Goal: Task Accomplishment & Management: Use online tool/utility

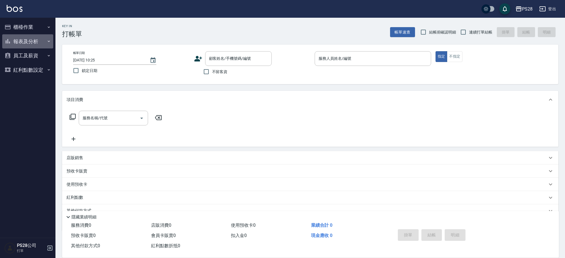
click at [44, 38] on button "報表及分析" at bounding box center [27, 41] width 51 height 14
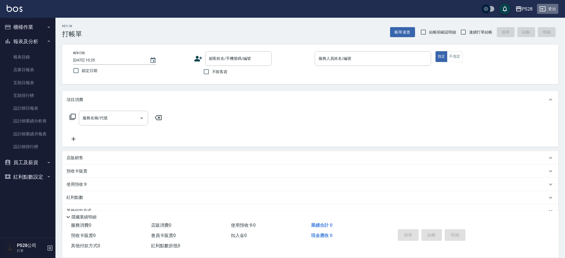
click at [553, 9] on button "登出" at bounding box center [547, 9] width 21 height 10
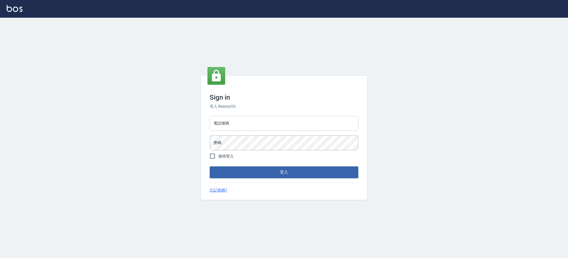
click at [241, 127] on input "電話號碼" at bounding box center [284, 123] width 149 height 15
type input "0980410316"
click at [210, 167] on button "登入" at bounding box center [284, 173] width 149 height 12
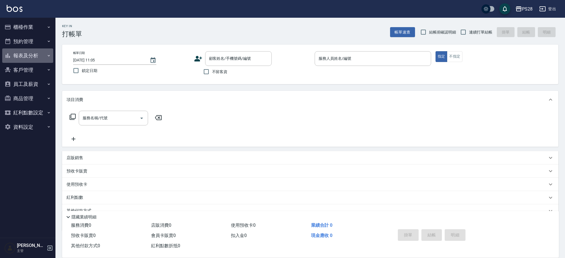
click at [34, 55] on button "報表及分析" at bounding box center [27, 56] width 51 height 14
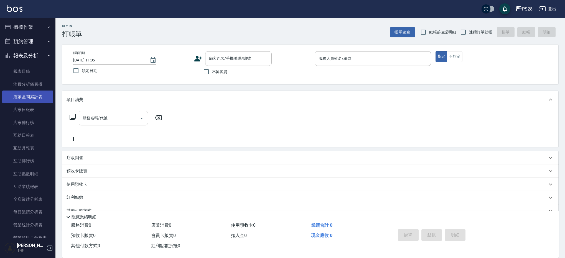
scroll to position [1, 0]
click at [43, 93] on link "店家區間累計表" at bounding box center [27, 95] width 51 height 13
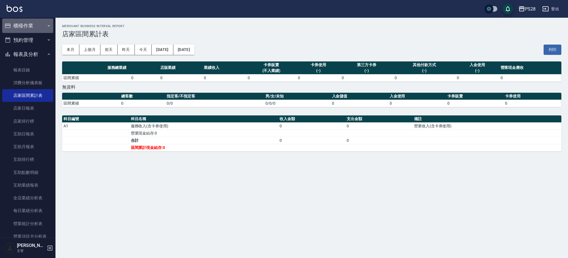
click at [39, 22] on button "櫃檯作業" at bounding box center [27, 26] width 51 height 14
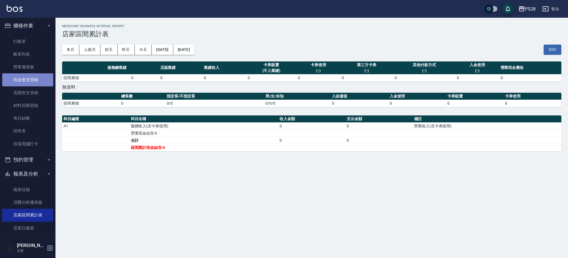
click at [39, 83] on link "現金收支登錄" at bounding box center [27, 79] width 51 height 13
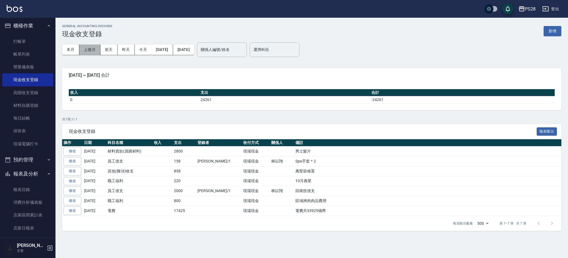
click at [97, 50] on button "上個月" at bounding box center [89, 50] width 21 height 10
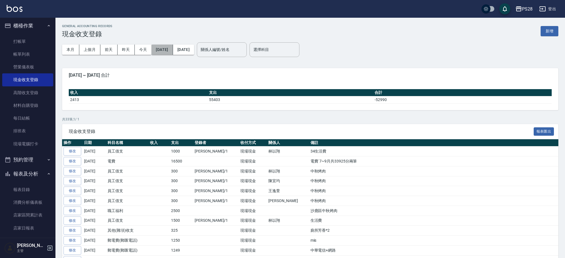
click at [173, 49] on button "2025/09/01" at bounding box center [161, 50] width 21 height 10
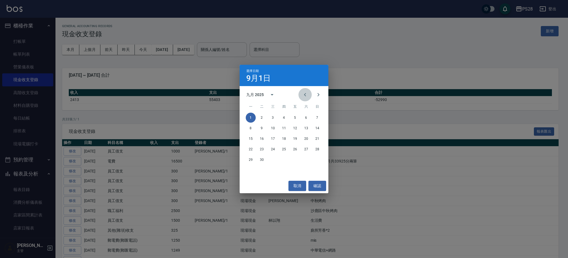
click at [306, 95] on icon "Previous month" at bounding box center [305, 95] width 7 height 7
click at [296, 116] on button "1" at bounding box center [295, 118] width 10 height 10
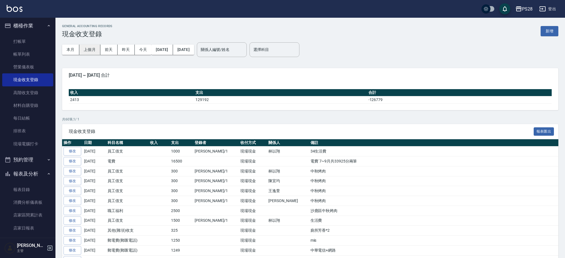
click at [86, 51] on button "上個月" at bounding box center [89, 50] width 21 height 10
click at [30, 61] on link "營業儀表板" at bounding box center [27, 67] width 51 height 13
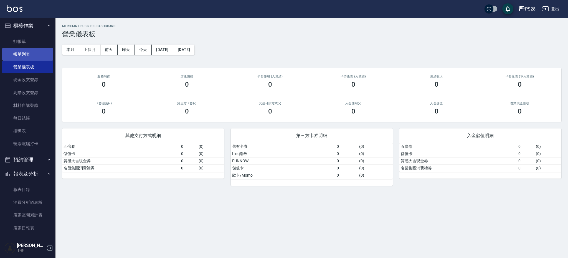
click at [12, 52] on link "帳單列表" at bounding box center [27, 54] width 51 height 13
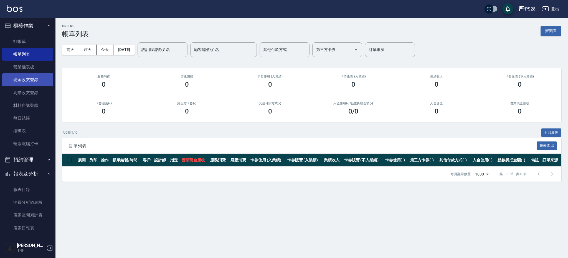
click at [42, 79] on link "現金收支登錄" at bounding box center [27, 79] width 51 height 13
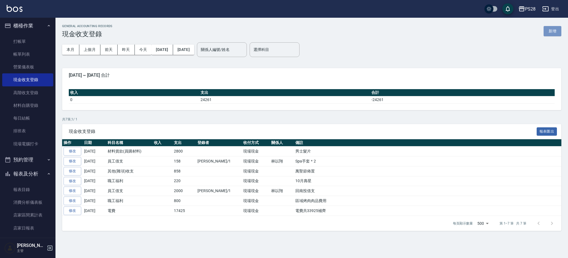
click at [552, 35] on button "新增" at bounding box center [553, 31] width 18 height 10
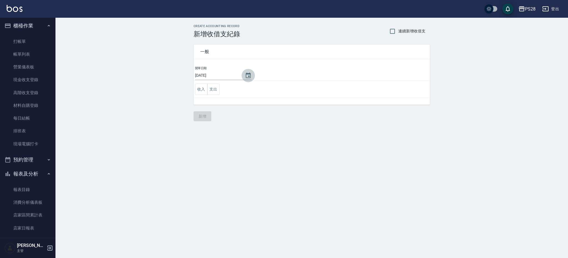
drag, startPoint x: 246, startPoint y: 74, endPoint x: 280, endPoint y: 74, distance: 33.8
click at [246, 74] on icon "Choose date, selected date is 2025-10-07" at bounding box center [248, 76] width 5 height 6
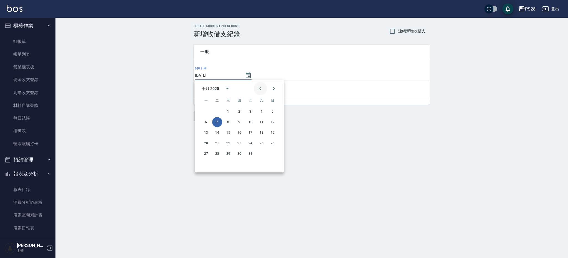
click at [264, 85] on button "Previous month" at bounding box center [260, 88] width 13 height 13
click at [213, 155] on button "30" at bounding box center [217, 154] width 10 height 10
type input "2025/09/30"
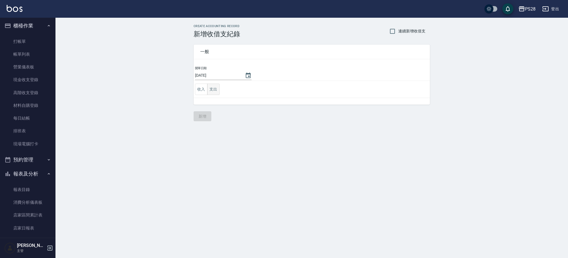
click at [216, 89] on button "支出" at bounding box center [213, 89] width 12 height 11
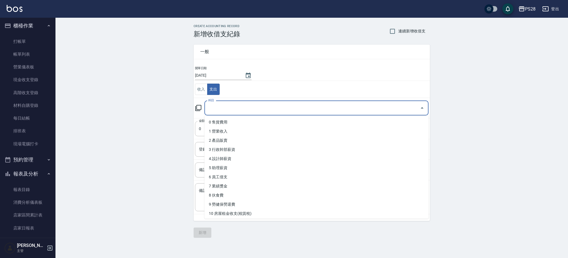
click at [234, 111] on input "科目" at bounding box center [312, 108] width 211 height 10
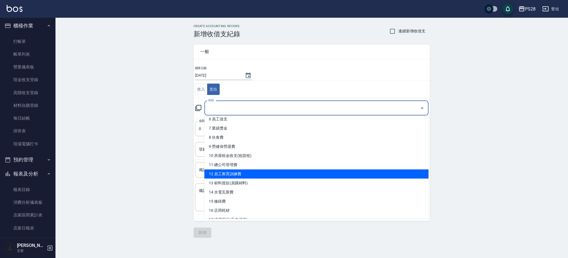
scroll to position [58, 0]
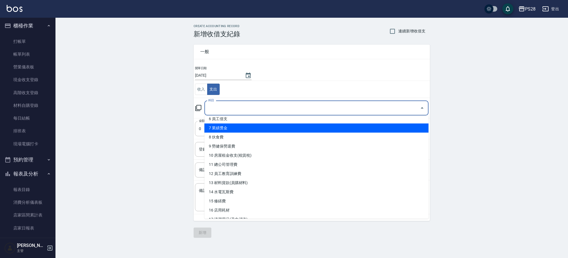
click at [270, 126] on li "7 業績獎金" at bounding box center [316, 128] width 224 height 9
type input "7 業績獎金"
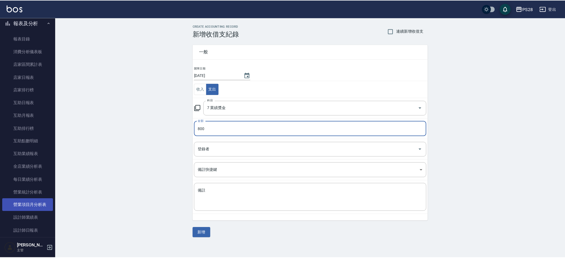
scroll to position [153, 0]
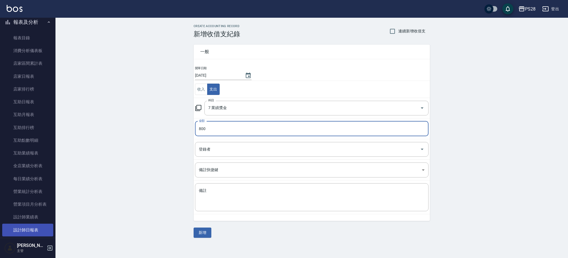
type input "800"
click at [35, 232] on link "設計師日報表" at bounding box center [27, 230] width 51 height 13
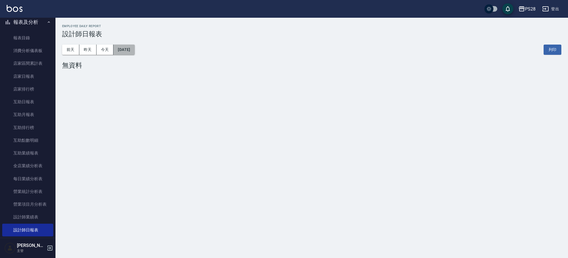
click at [133, 52] on button "2025/10/07" at bounding box center [123, 50] width 21 height 10
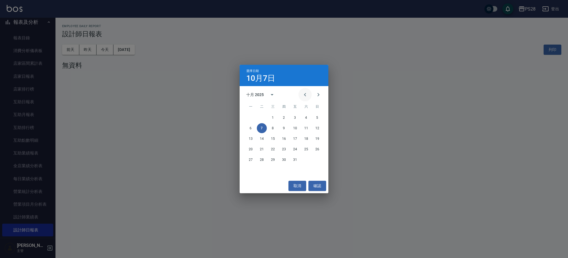
click at [304, 94] on icon "Previous month" at bounding box center [305, 95] width 7 height 7
click at [318, 160] on button "31" at bounding box center [317, 160] width 10 height 10
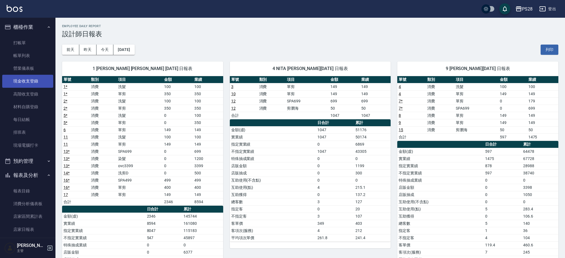
click at [37, 78] on link "現金收支登錄" at bounding box center [27, 81] width 51 height 13
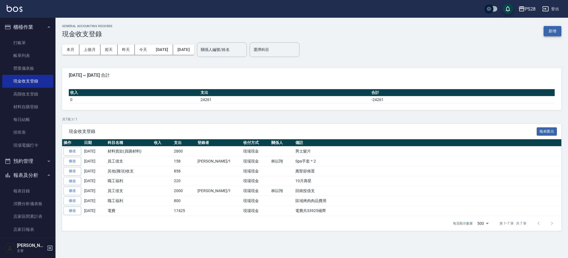
click at [550, 29] on button "新增" at bounding box center [553, 31] width 18 height 10
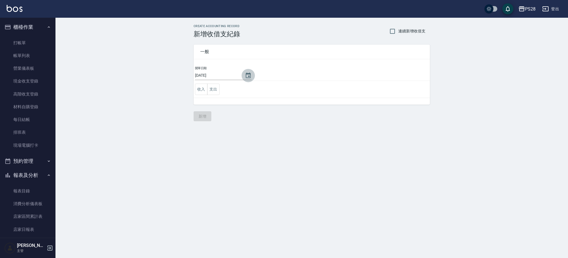
click at [249, 76] on button "Choose date, selected date is 2025-10-07" at bounding box center [248, 75] width 13 height 13
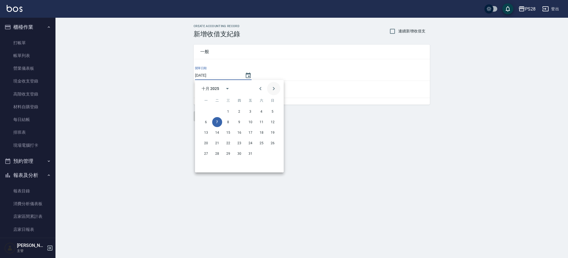
click at [267, 89] on button "Next month" at bounding box center [273, 88] width 13 height 13
click at [262, 92] on button "Previous month" at bounding box center [260, 88] width 13 height 13
click at [262, 92] on icon "Previous month" at bounding box center [260, 88] width 7 height 7
click at [217, 156] on button "30" at bounding box center [217, 154] width 10 height 10
type input "2025/09/30"
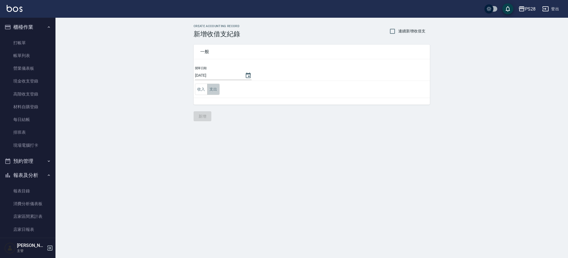
click at [216, 90] on button "支出" at bounding box center [213, 89] width 12 height 11
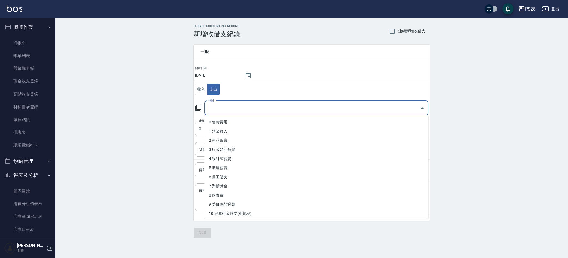
click at [249, 107] on input "科目" at bounding box center [312, 108] width 211 height 10
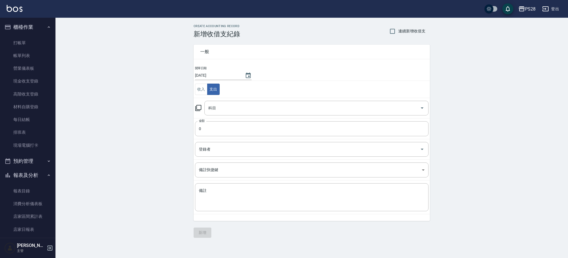
click at [104, 84] on div "CREATE ACCOUNTING RECORD 新增收借支紀錄 連續新增收借支 一般 開單日期 2025/09/30 收入 支出 科目 科目 金額 0 金額…" at bounding box center [311, 131] width 513 height 227
click at [45, 80] on link "現金收支登錄" at bounding box center [27, 81] width 51 height 13
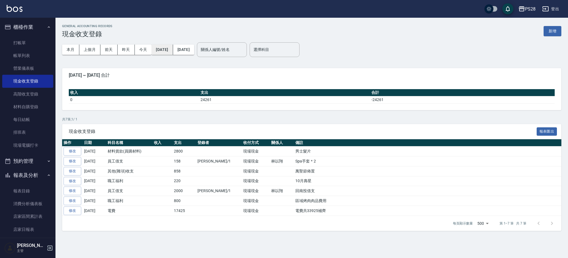
click at [173, 51] on button "2025/10/01" at bounding box center [161, 50] width 21 height 10
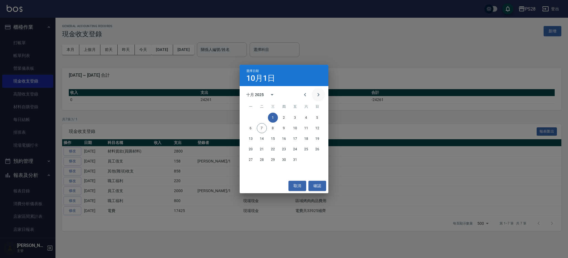
click at [312, 96] on button "Next month" at bounding box center [318, 94] width 13 height 13
click at [306, 95] on icon "Previous month" at bounding box center [305, 95] width 7 height 7
click at [302, 95] on icon "Previous month" at bounding box center [305, 95] width 7 height 7
drag, startPoint x: 296, startPoint y: 116, endPoint x: 299, endPoint y: 116, distance: 3.1
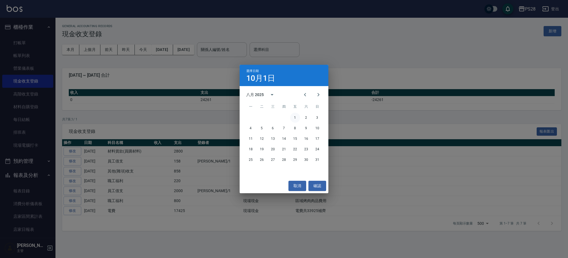
click at [296, 116] on button "1" at bounding box center [295, 118] width 10 height 10
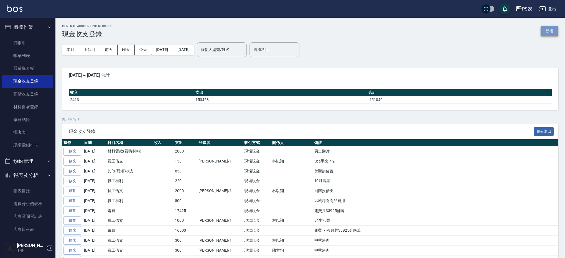
click at [547, 29] on button "新增" at bounding box center [550, 31] width 18 height 10
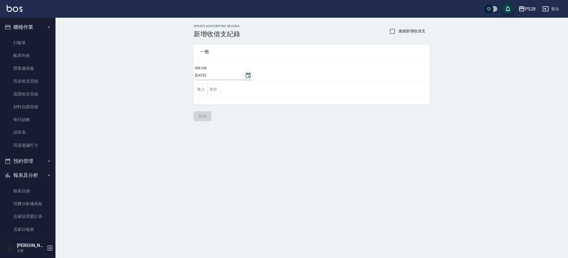
click at [247, 72] on button "Choose date, selected date is 2025-10-07" at bounding box center [248, 75] width 13 height 13
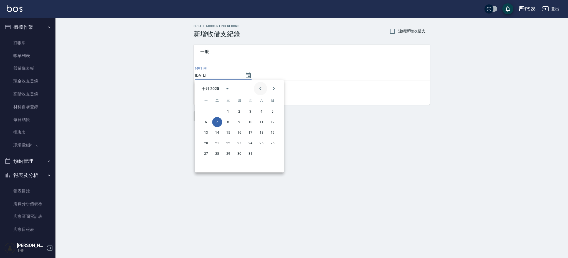
click at [266, 89] on button "Previous month" at bounding box center [260, 88] width 13 height 13
click at [216, 157] on button "30" at bounding box center [217, 154] width 10 height 10
type input "2025/09/30"
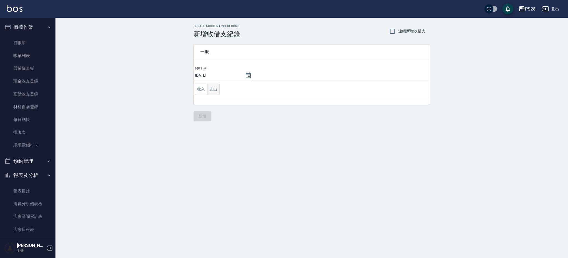
click at [217, 87] on button "支出" at bounding box center [213, 89] width 12 height 11
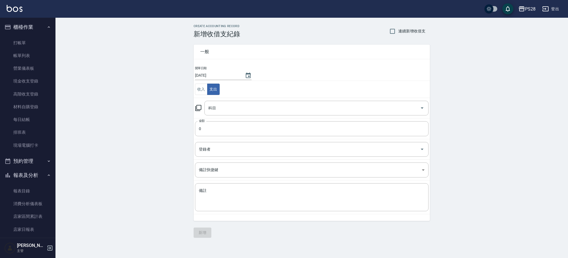
click at [234, 100] on td "科目 科目" at bounding box center [312, 108] width 236 height 21
click at [235, 106] on input "科目" at bounding box center [312, 108] width 211 height 10
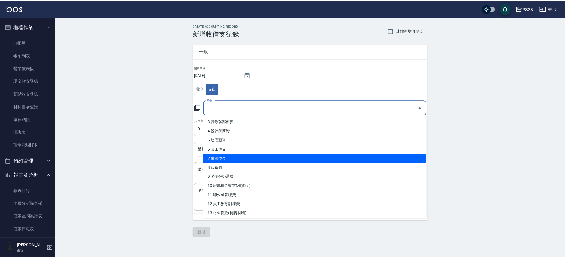
scroll to position [34, 0]
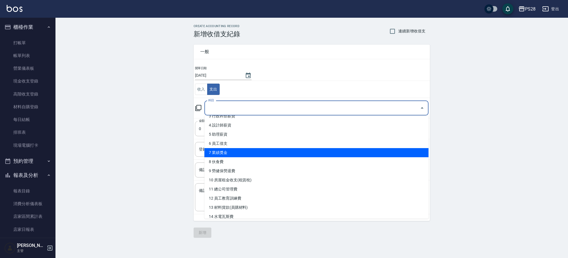
click at [247, 150] on li "7 業績獎金" at bounding box center [316, 152] width 224 height 9
type input "7 業績獎金"
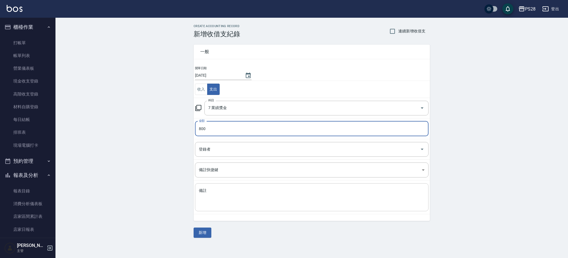
type input "800"
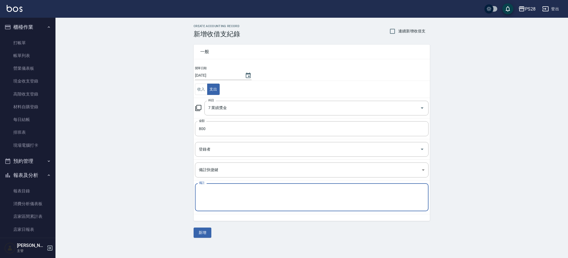
click at [237, 206] on textarea "備註" at bounding box center [312, 197] width 226 height 19
type textarea "u"
type textarea "葉"
type textarea "紀"
click at [207, 191] on textarea "八月1業績達成/1販賣達成" at bounding box center [312, 197] width 226 height 19
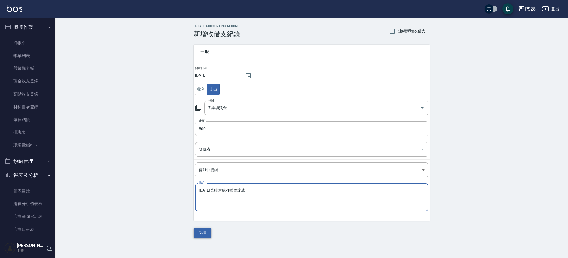
type textarea "八月1業績達成/1販賣達成"
click at [199, 236] on button "新增" at bounding box center [203, 233] width 18 height 10
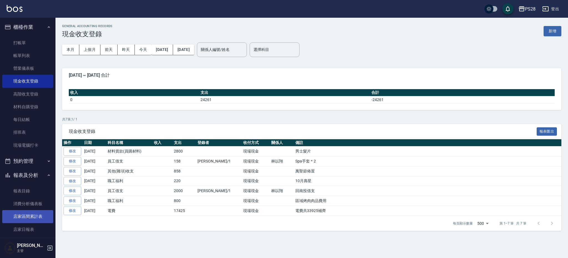
click at [31, 218] on link "店家區間累計表" at bounding box center [27, 217] width 51 height 13
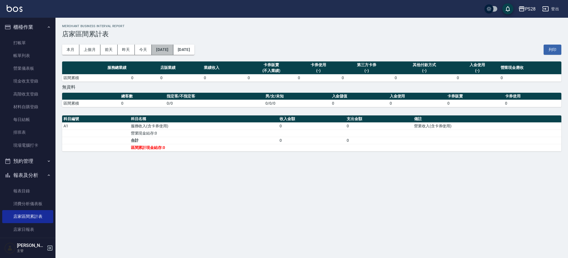
click at [163, 50] on button "2025/10/07" at bounding box center [162, 50] width 21 height 10
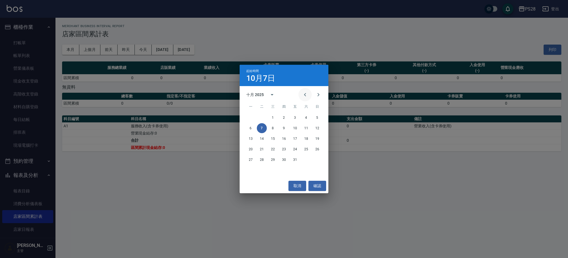
click at [310, 95] on button "Previous month" at bounding box center [304, 94] width 13 height 13
drag, startPoint x: 264, startPoint y: 160, endPoint x: 262, endPoint y: 151, distance: 8.8
click at [264, 160] on button "30" at bounding box center [262, 160] width 10 height 10
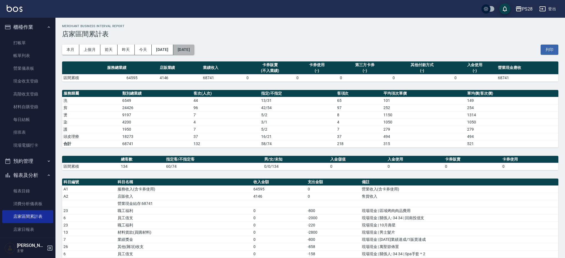
click at [194, 51] on button "2025/10/07" at bounding box center [183, 50] width 21 height 10
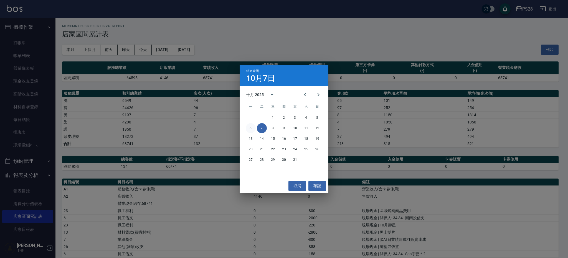
click at [249, 128] on button "6" at bounding box center [251, 128] width 10 height 10
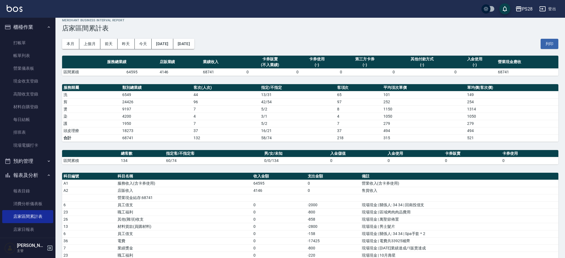
scroll to position [36, 0]
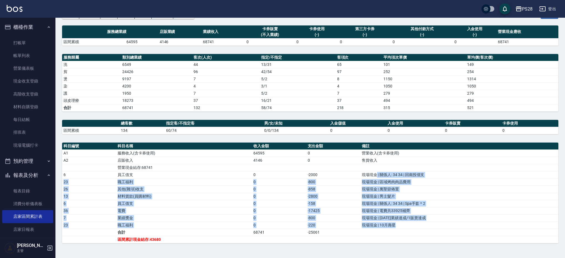
drag, startPoint x: 376, startPoint y: 173, endPoint x: 415, endPoint y: 227, distance: 66.4
click at [415, 227] on tbody "A1 服務收入(含卡券使用) 64595 0 營業收入(含卡券使用) A2 店販收入 4146 0 售貨收入 營業現金結存:68741 6 員工借支 0 -2…" at bounding box center [310, 197] width 496 height 94
click at [417, 229] on td "a dense table" at bounding box center [460, 232] width 198 height 7
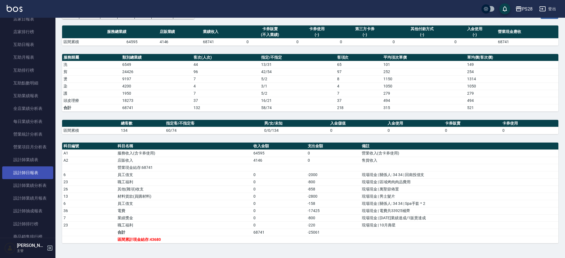
scroll to position [210, 0]
click at [36, 171] on link "設計師日報表" at bounding box center [27, 174] width 51 height 13
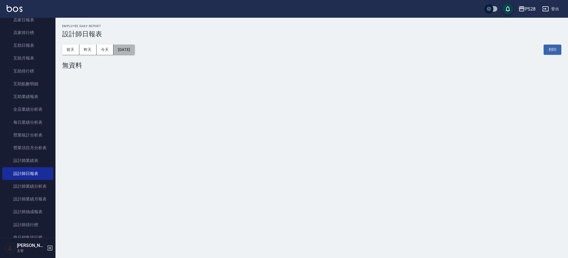
click at [135, 51] on button "2025/10/07" at bounding box center [123, 50] width 21 height 10
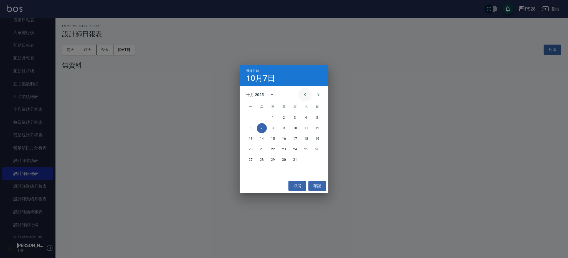
click at [309, 96] on button "Previous month" at bounding box center [304, 94] width 13 height 13
click at [265, 161] on button "30" at bounding box center [262, 160] width 10 height 10
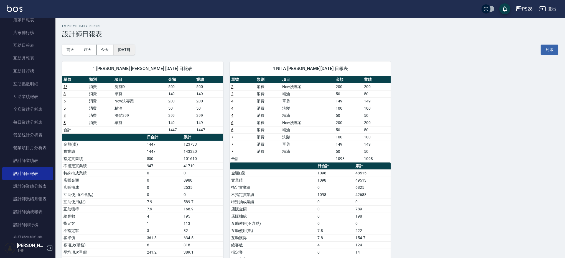
click at [129, 51] on button "2025/09/30" at bounding box center [123, 50] width 21 height 10
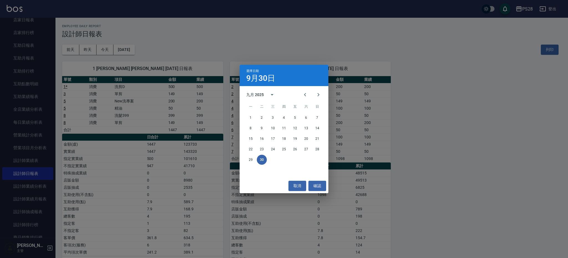
click at [187, 83] on div "選擇日期 9月30日 九月 2025 一 二 三 四 五 六 日 1 2 3 4 5 6 7 8 9 10 11 12 13 14 15 16 17 18 1…" at bounding box center [284, 129] width 568 height 258
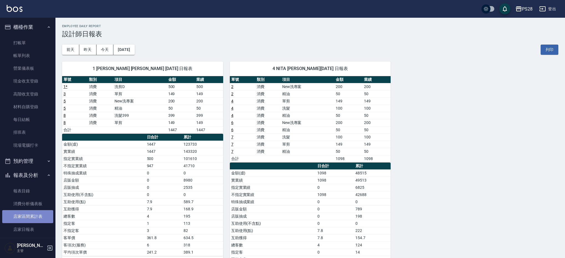
drag, startPoint x: 38, startPoint y: 220, endPoint x: 41, endPoint y: 218, distance: 3.9
click at [38, 220] on link "店家區間累計表" at bounding box center [27, 217] width 51 height 13
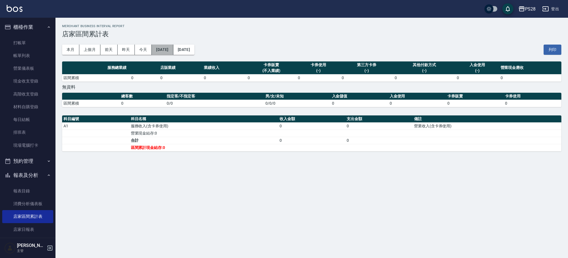
click at [167, 52] on button "2025/10/07" at bounding box center [162, 50] width 21 height 10
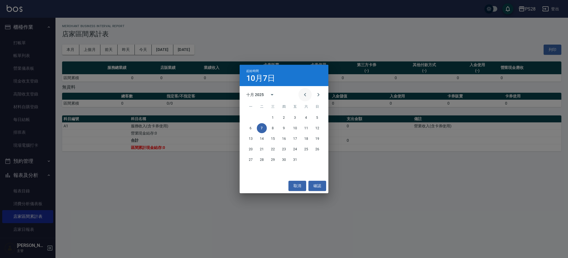
click at [303, 98] on icon "Previous month" at bounding box center [305, 95] width 7 height 7
click at [266, 160] on button "30" at bounding box center [262, 160] width 10 height 10
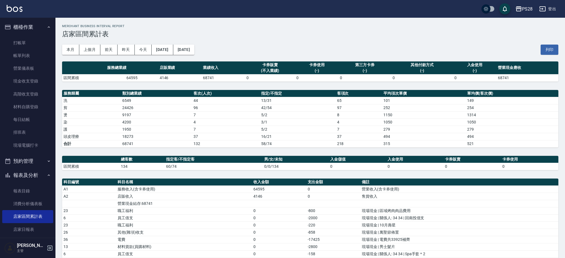
scroll to position [36, 0]
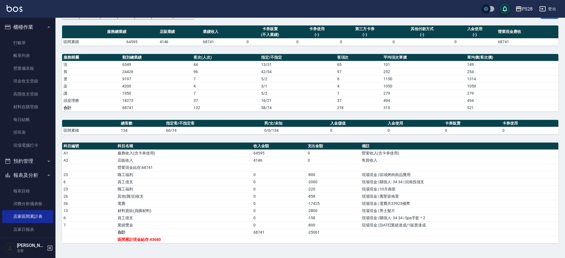
click at [554, 4] on button "登出" at bounding box center [547, 9] width 21 height 10
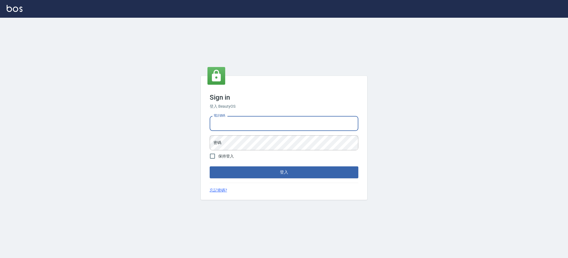
click at [289, 123] on input "電話號碼" at bounding box center [284, 123] width 149 height 15
type input "0426312798"
click at [263, 151] on form "電話號碼 0426312798 電話號碼 密碼 密碼 保持登入 登入" at bounding box center [284, 146] width 149 height 64
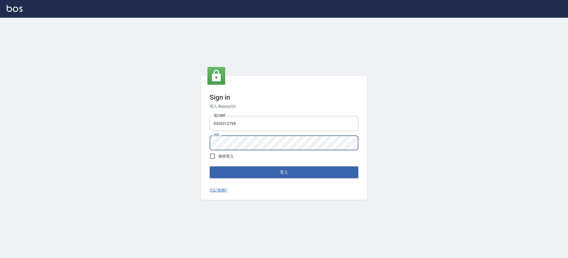
click at [210, 167] on button "登入" at bounding box center [284, 173] width 149 height 12
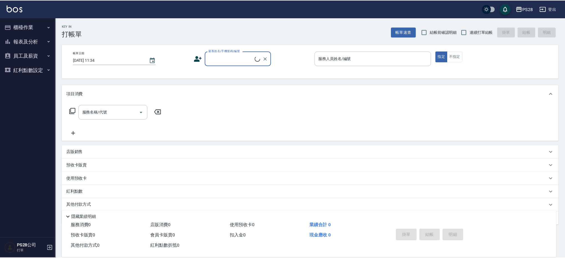
scroll to position [1, 0]
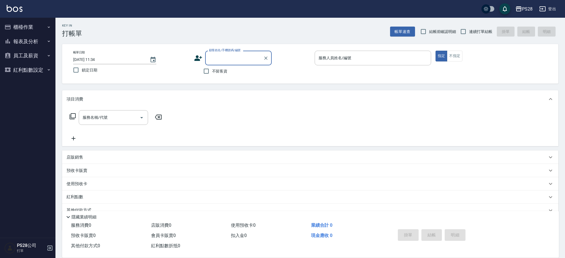
click at [214, 73] on span "不留客資" at bounding box center [220, 72] width 16 height 6
click at [212, 73] on input "不留客資" at bounding box center [207, 71] width 12 height 12
checkbox input "true"
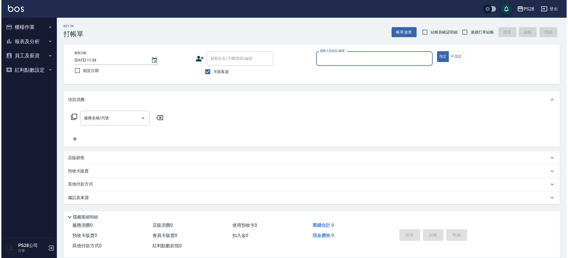
scroll to position [0, 0]
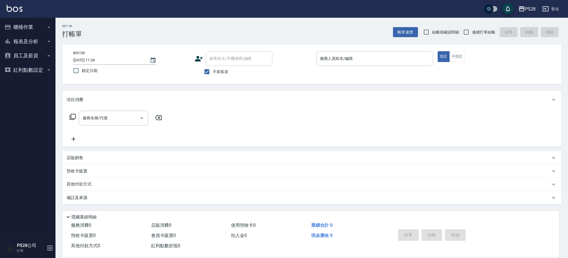
click at [488, 34] on span "連續打單結帳" at bounding box center [483, 32] width 23 height 6
click at [472, 34] on input "連續打單結帳" at bounding box center [466, 32] width 12 height 12
checkbox input "true"
click at [9, 41] on icon "button" at bounding box center [7, 41] width 7 height 7
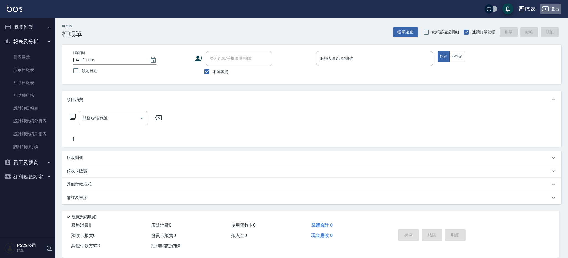
click at [549, 7] on icon "button" at bounding box center [545, 9] width 7 height 7
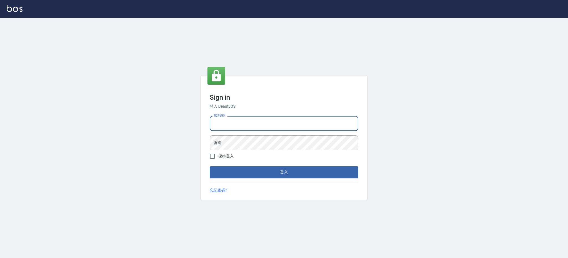
click at [260, 126] on input "電話號碼" at bounding box center [284, 123] width 149 height 15
type input "0426312798"
drag, startPoint x: 253, startPoint y: 130, endPoint x: 178, endPoint y: 122, distance: 75.6
click at [178, 122] on div "Sign in 登入 BeautyOS 電話號碼 0426312798 電話號碼 密碼 密碼 保持登入 登入 忘記密碼?" at bounding box center [284, 138] width 568 height 241
drag, startPoint x: 281, startPoint y: 124, endPoint x: 279, endPoint y: 127, distance: 2.9
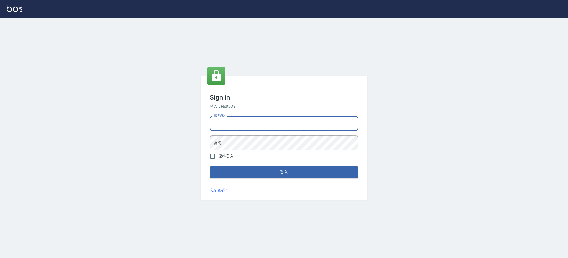
click at [281, 124] on input "電話號碼" at bounding box center [284, 123] width 149 height 15
type input "0980410316"
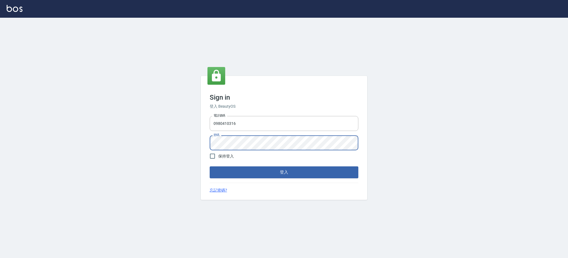
click at [210, 167] on button "登入" at bounding box center [284, 173] width 149 height 12
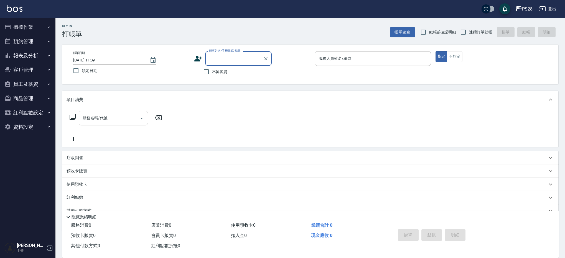
click at [37, 53] on button "報表及分析" at bounding box center [27, 56] width 51 height 14
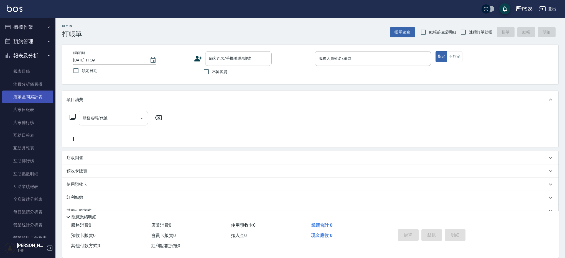
click at [33, 99] on link "店家區間累計表" at bounding box center [27, 97] width 51 height 13
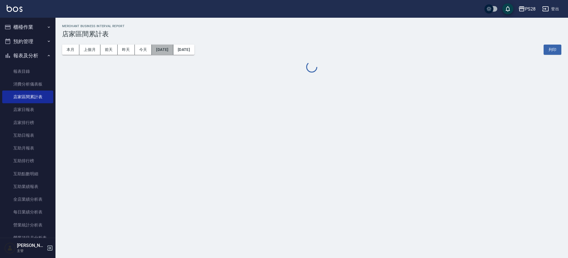
click at [157, 52] on button "2025/10/07" at bounding box center [162, 50] width 21 height 10
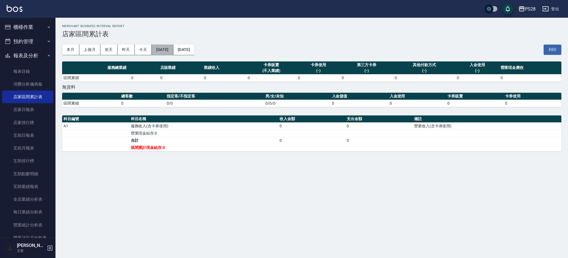
click at [164, 50] on button "2025/10/07" at bounding box center [162, 50] width 21 height 10
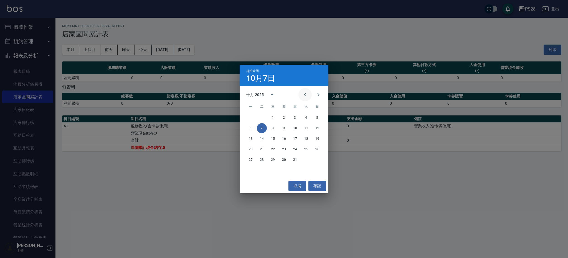
click at [305, 95] on icon "Previous month" at bounding box center [305, 95] width 7 height 7
click at [261, 162] on button "30" at bounding box center [262, 160] width 10 height 10
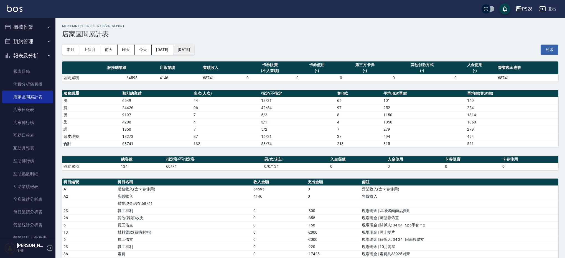
click at [194, 47] on button "2025/10/07" at bounding box center [183, 50] width 21 height 10
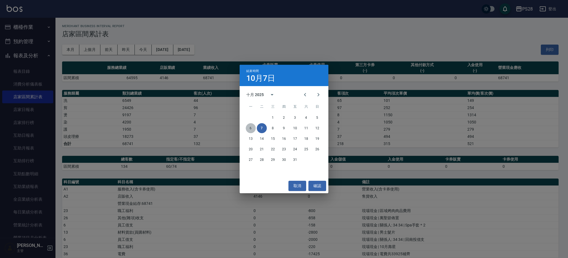
click at [253, 130] on button "6" at bounding box center [251, 128] width 10 height 10
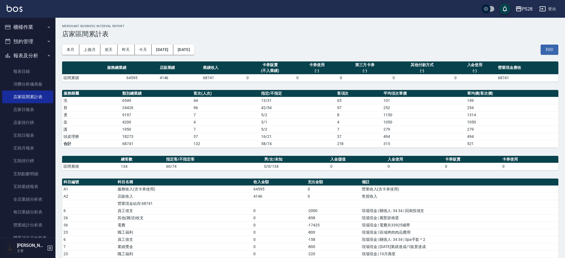
scroll to position [36, 0]
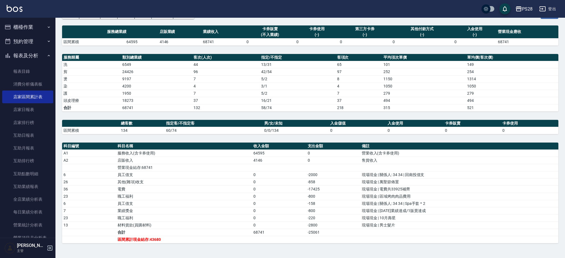
click at [551, 13] on button "登出" at bounding box center [547, 9] width 21 height 10
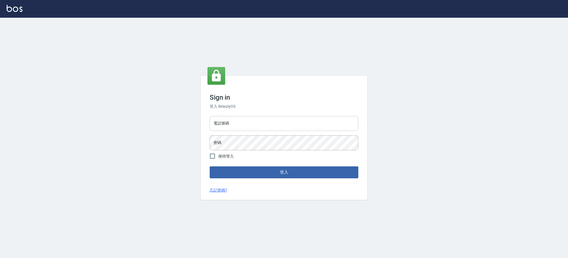
click at [267, 125] on input "電話號碼" at bounding box center [284, 123] width 149 height 15
type input "0426312798"
click at [210, 167] on button "登入" at bounding box center [284, 173] width 149 height 12
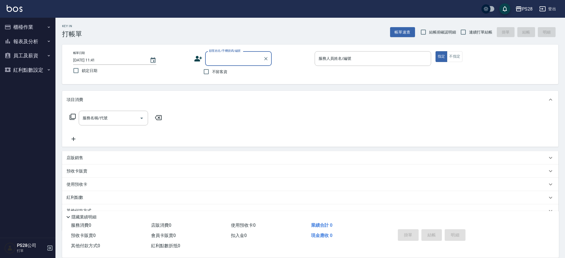
click at [47, 42] on icon "button" at bounding box center [49, 41] width 4 height 4
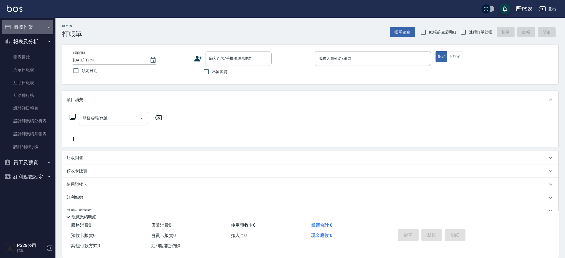
click at [44, 27] on button "櫃檯作業" at bounding box center [27, 27] width 51 height 14
